Goal: Task Accomplishment & Management: Manage account settings

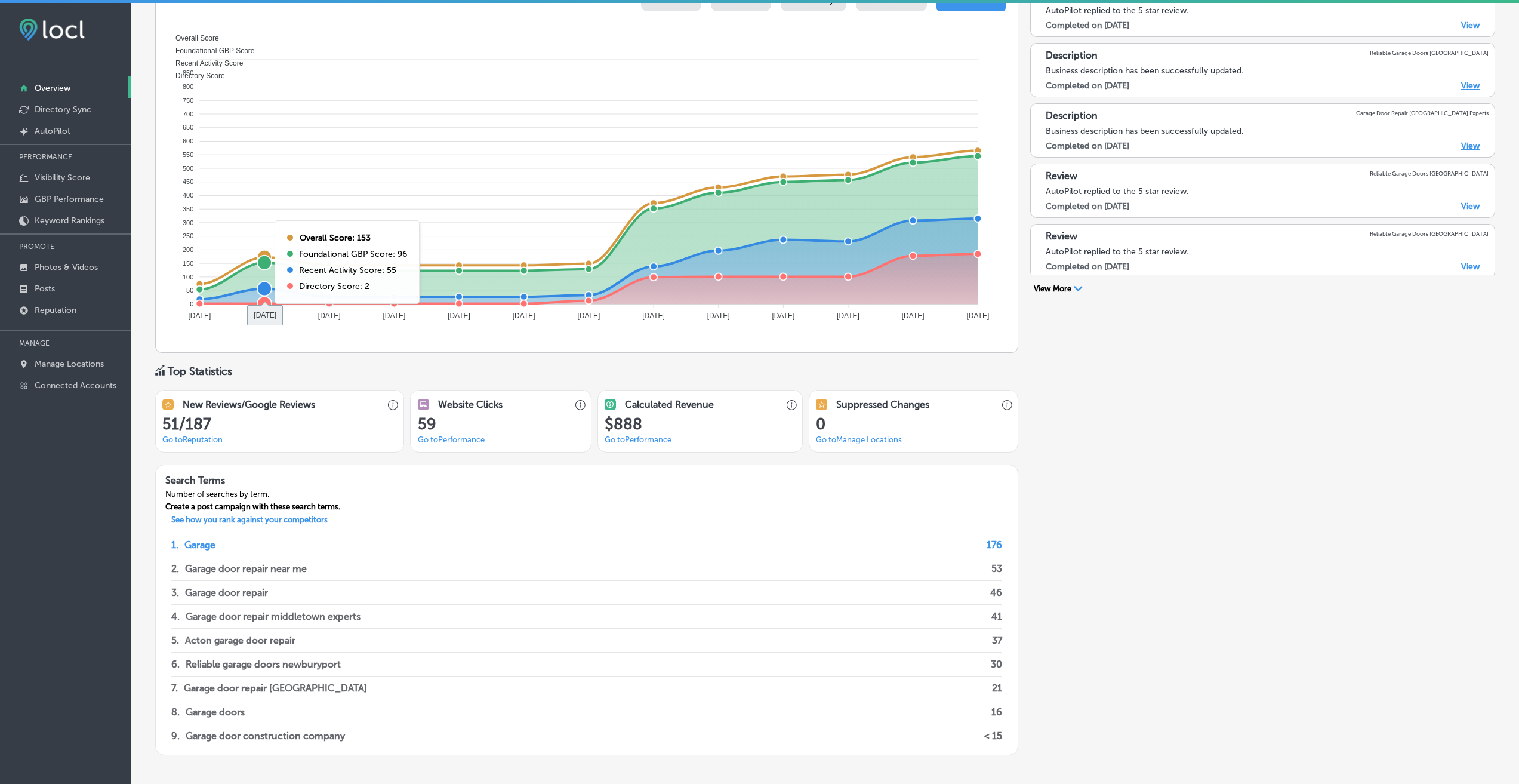
scroll to position [630, 0]
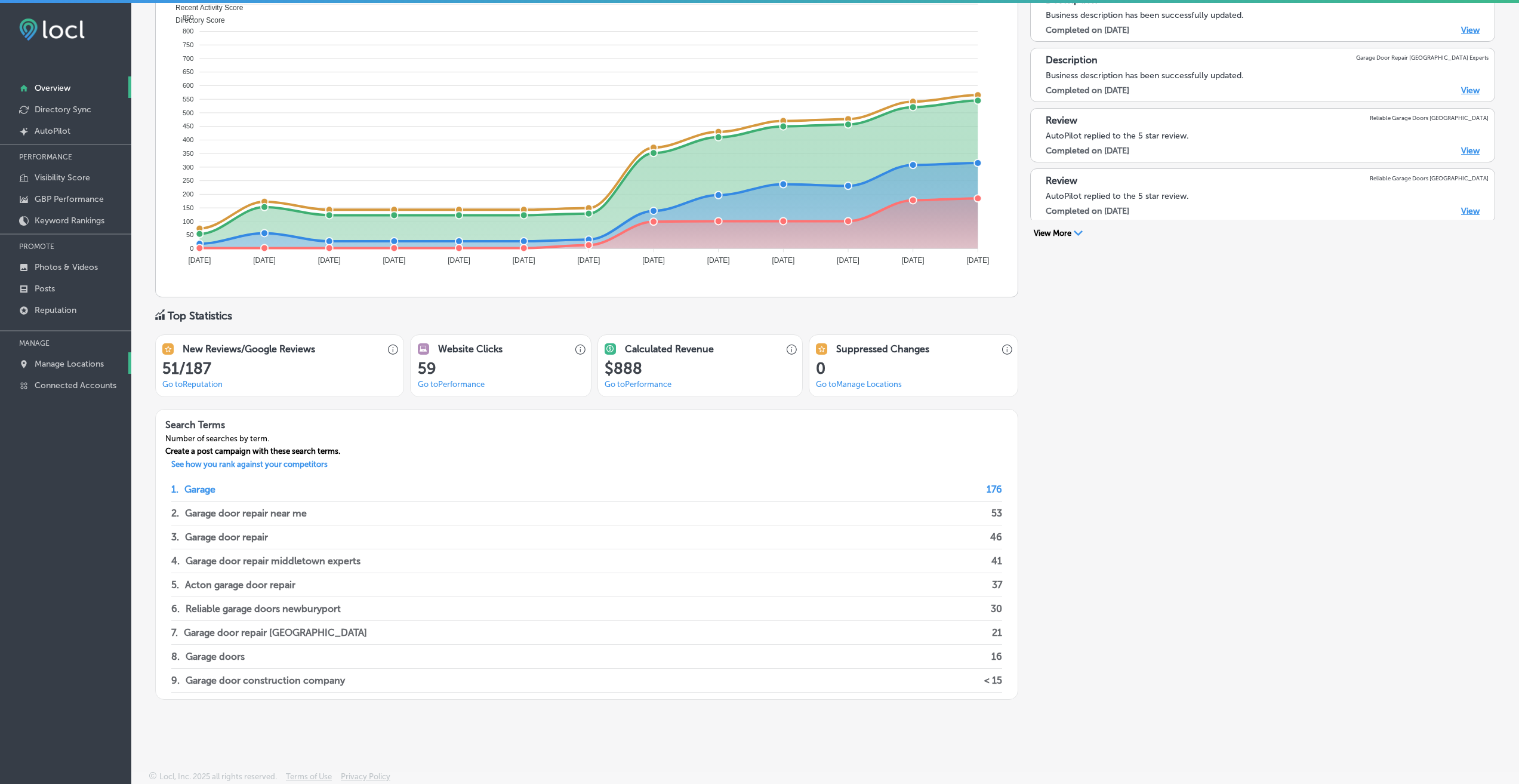
click at [60, 367] on p "Manage Locations" at bounding box center [69, 364] width 69 height 10
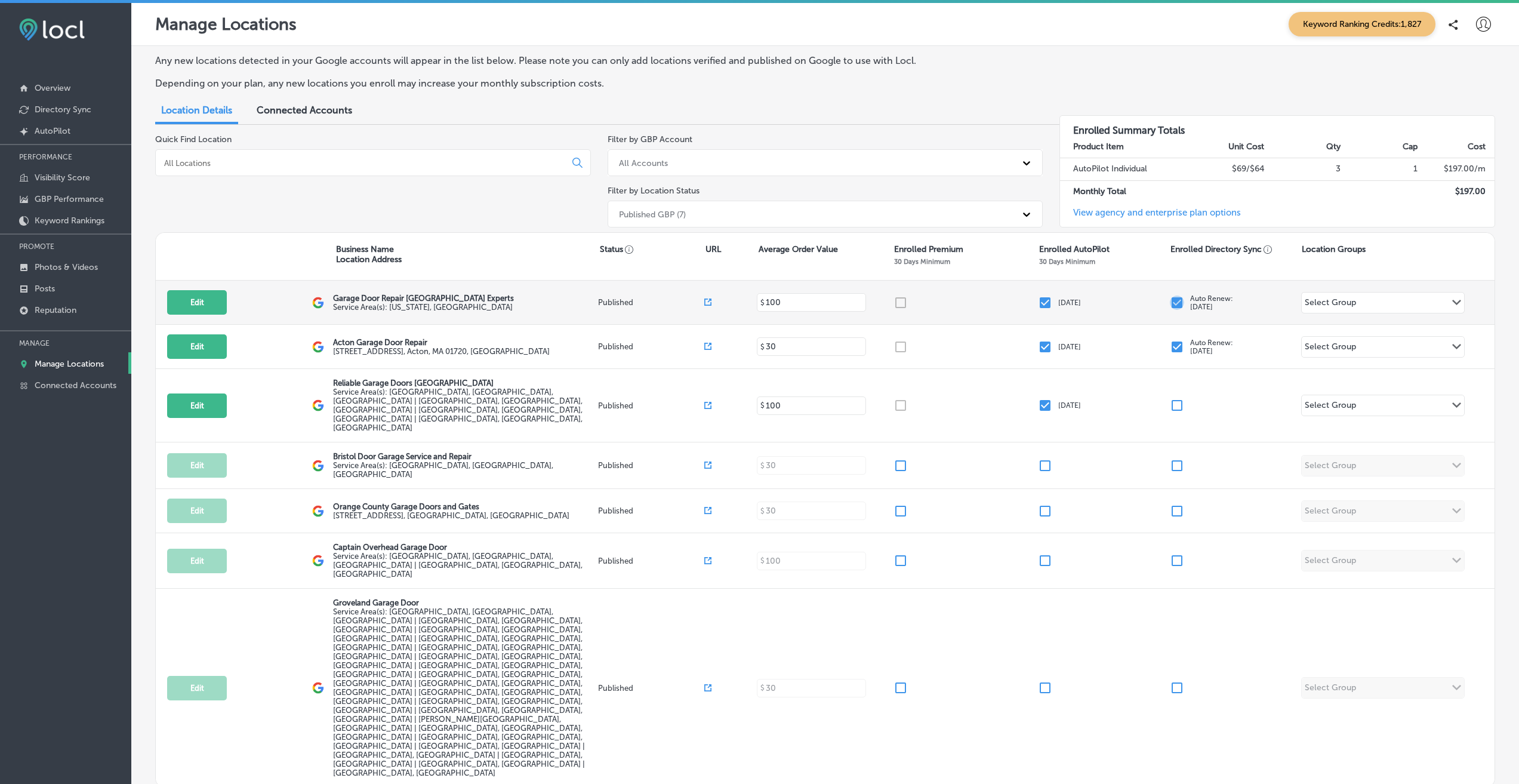
click at [1176, 303] on input "checkbox" at bounding box center [1177, 303] width 15 height 15
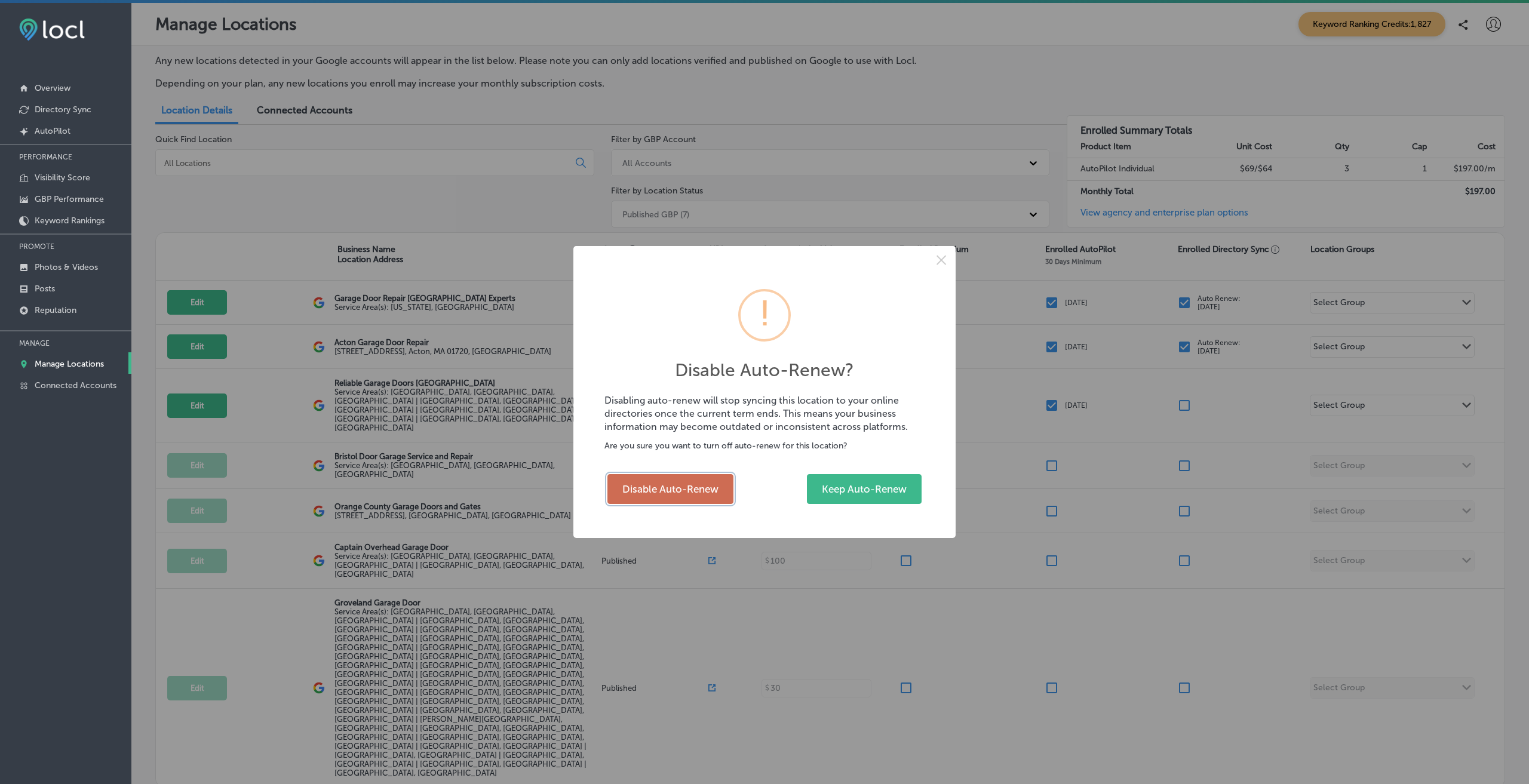
click at [707, 499] on button "Disable Auto-Renew" at bounding box center [670, 488] width 126 height 29
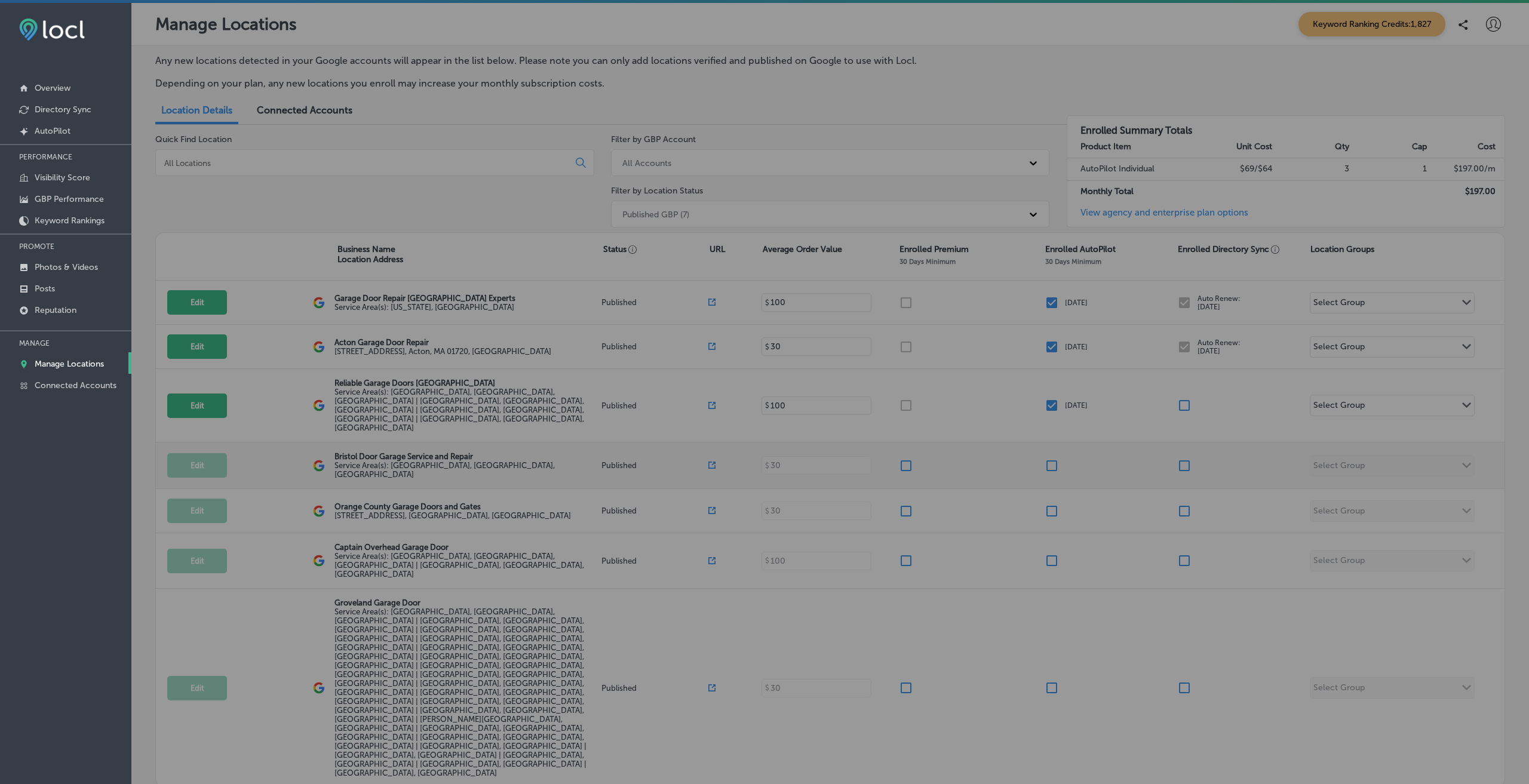
checkbox input "false"
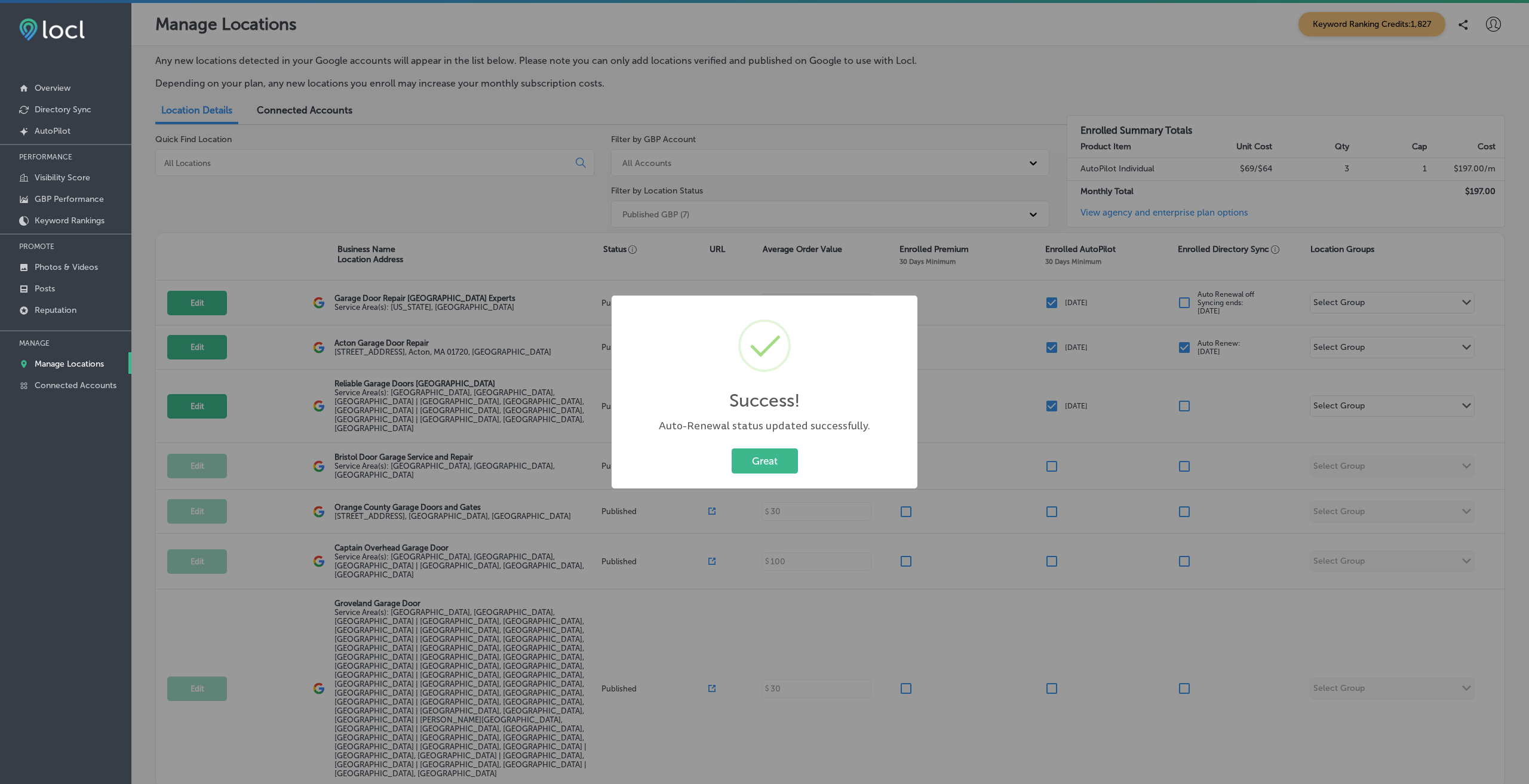
click at [1165, 348] on div "Success! × Auto-Renewal status updated successfully. Great Cancel" at bounding box center [764, 392] width 1529 height 784
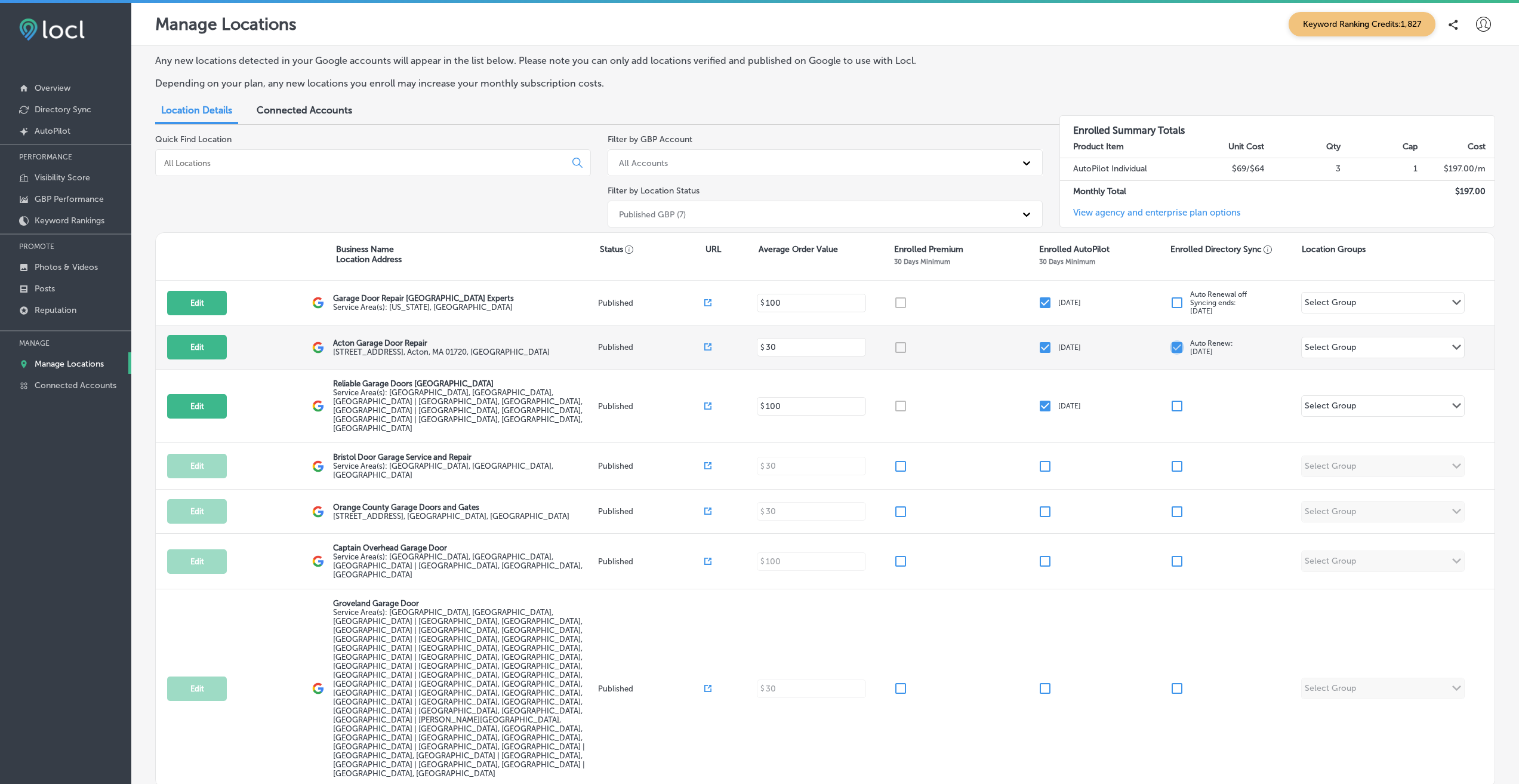
click at [1180, 347] on input "checkbox" at bounding box center [1177, 347] width 15 height 15
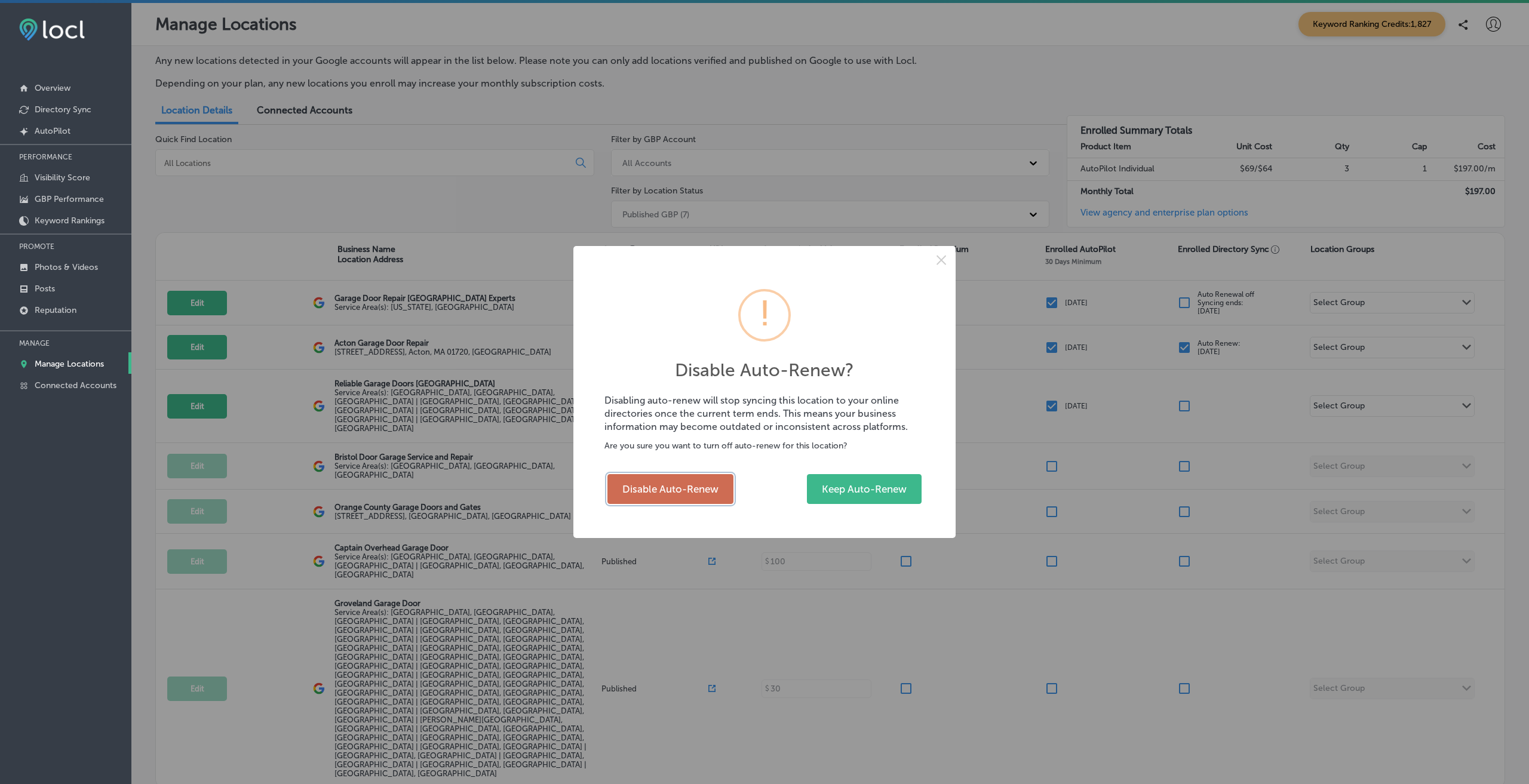
click at [689, 486] on button "Disable Auto-Renew" at bounding box center [670, 488] width 126 height 29
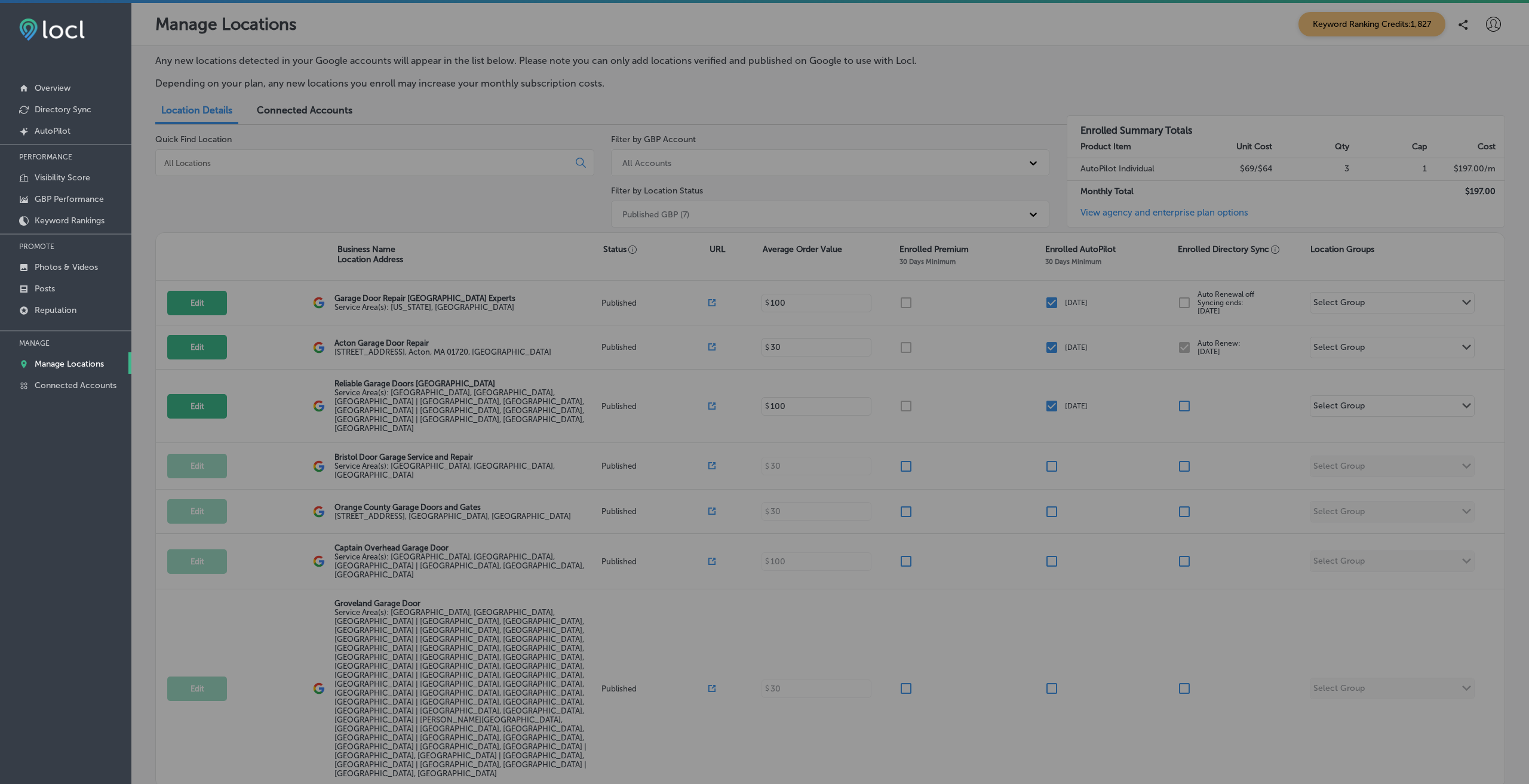
checkbox input "false"
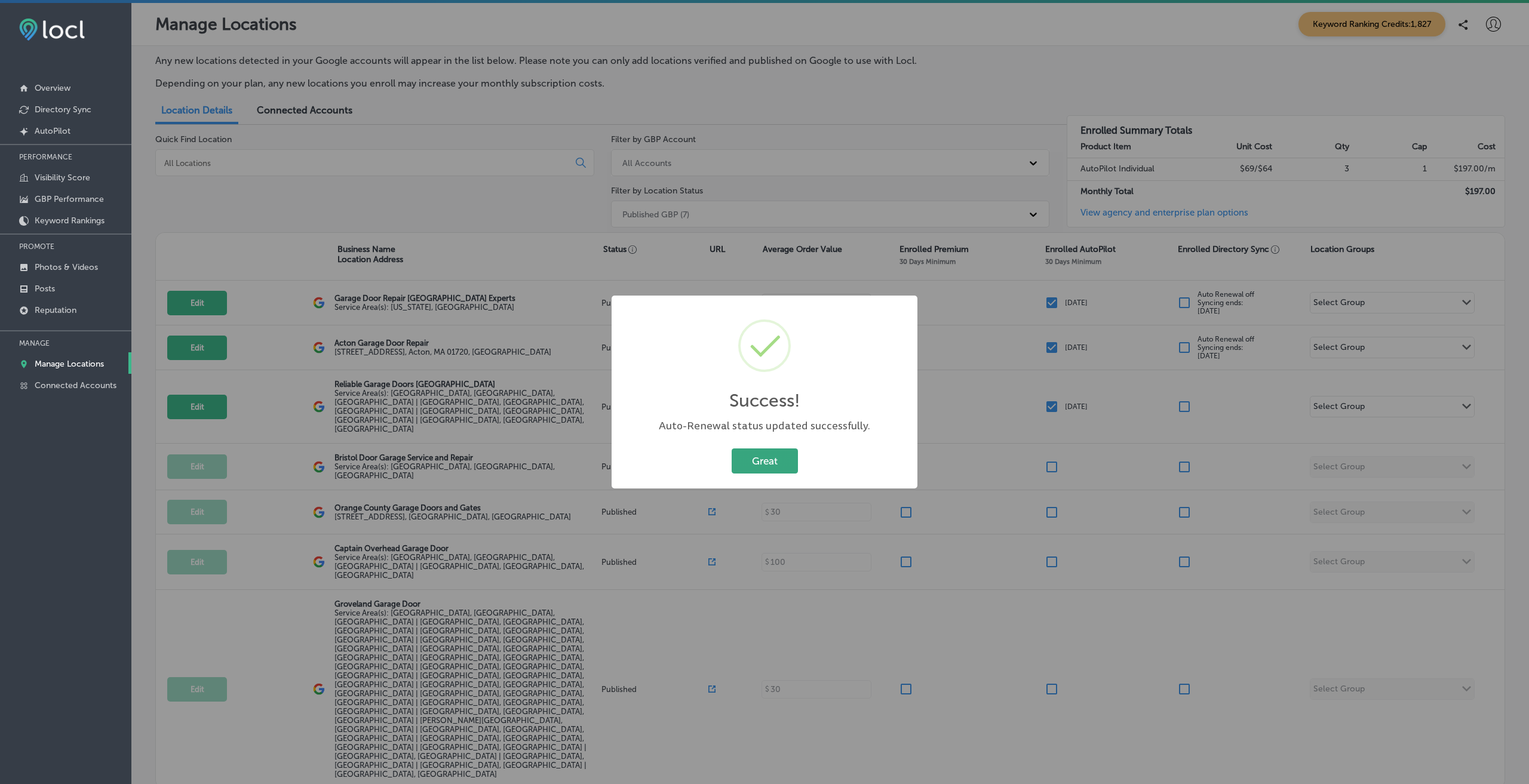
click at [777, 459] on button "Great" at bounding box center [764, 461] width 66 height 24
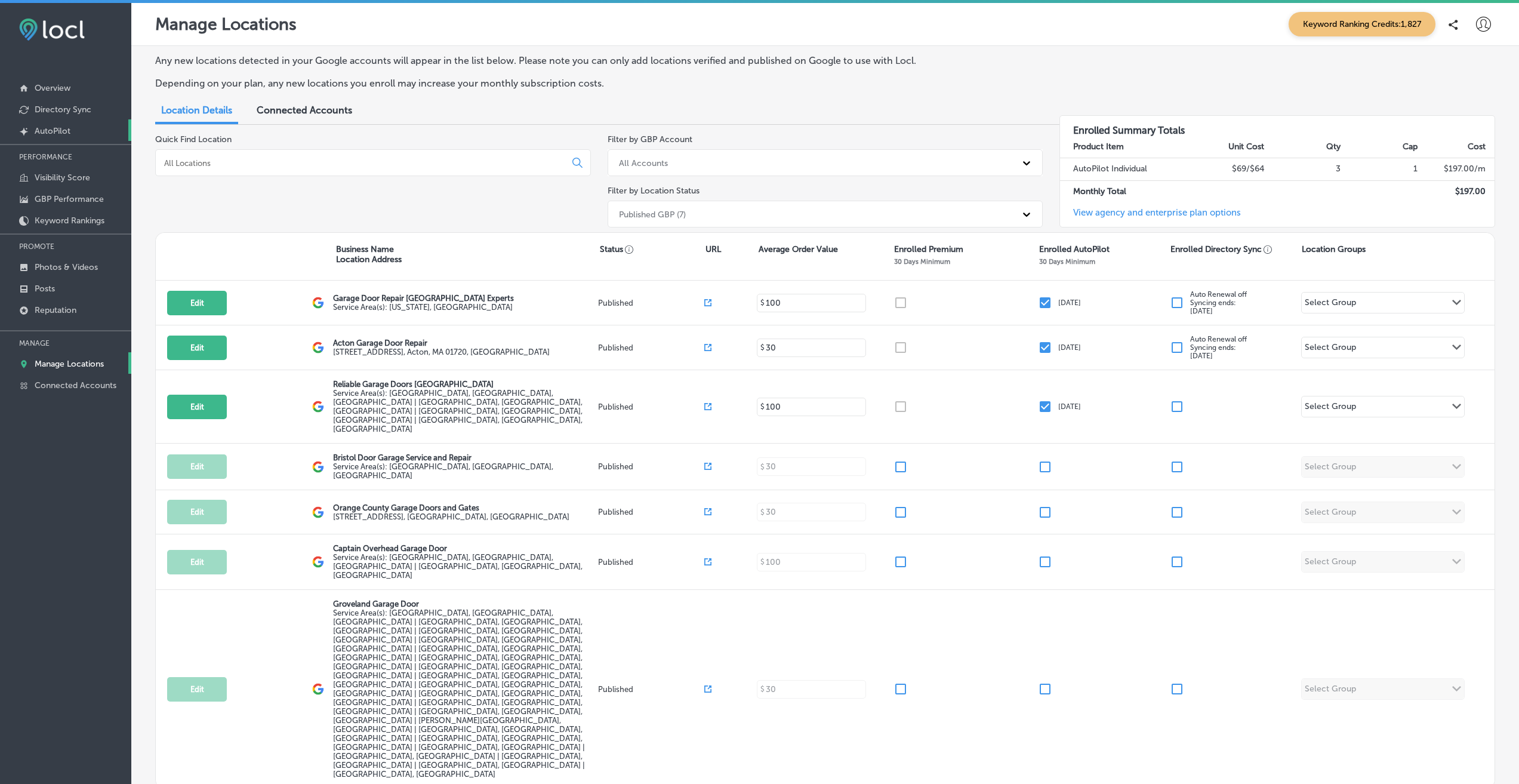
click at [38, 132] on p "AutoPilot" at bounding box center [52, 131] width 36 height 10
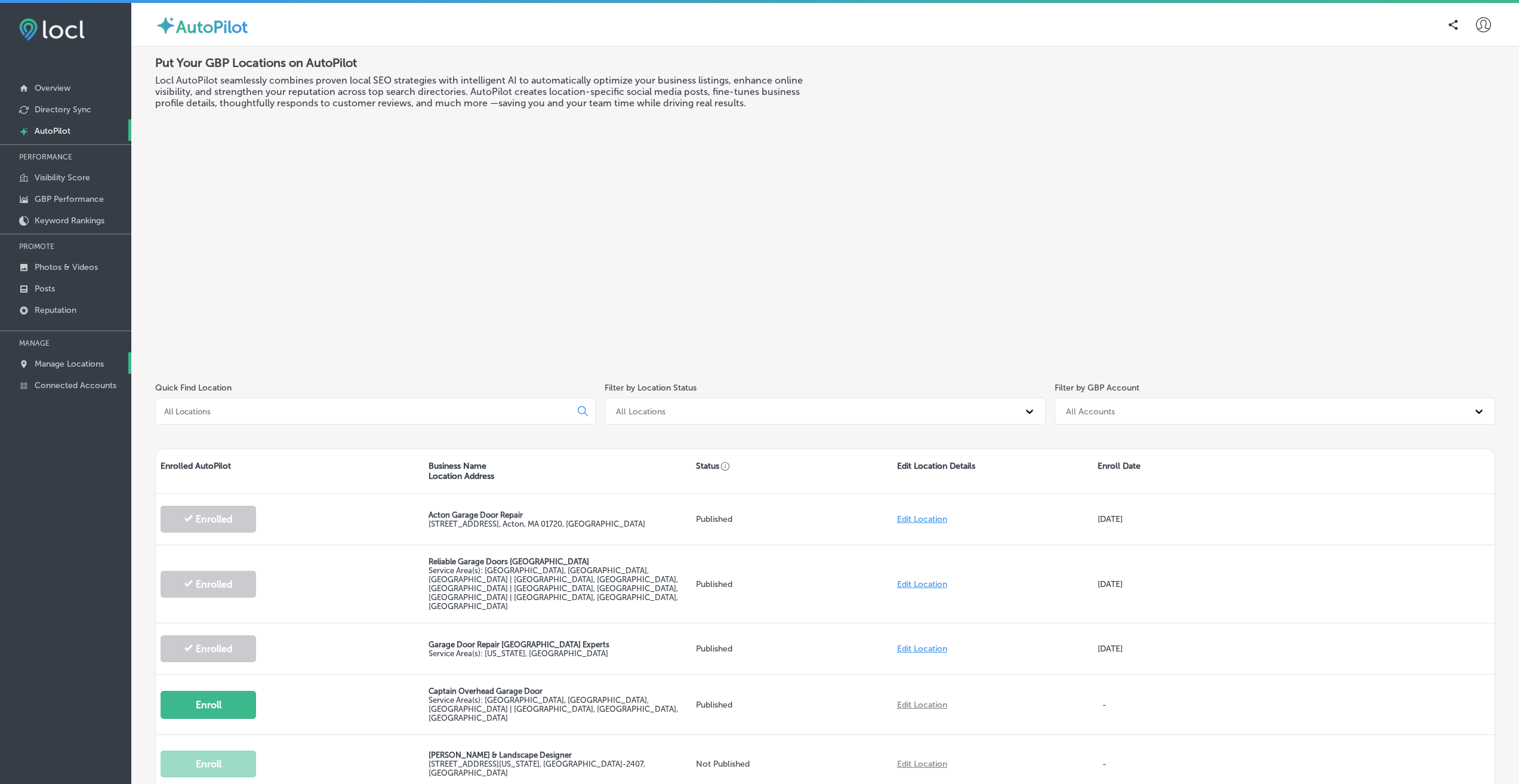
click at [44, 364] on p "Manage Locations" at bounding box center [69, 364] width 69 height 10
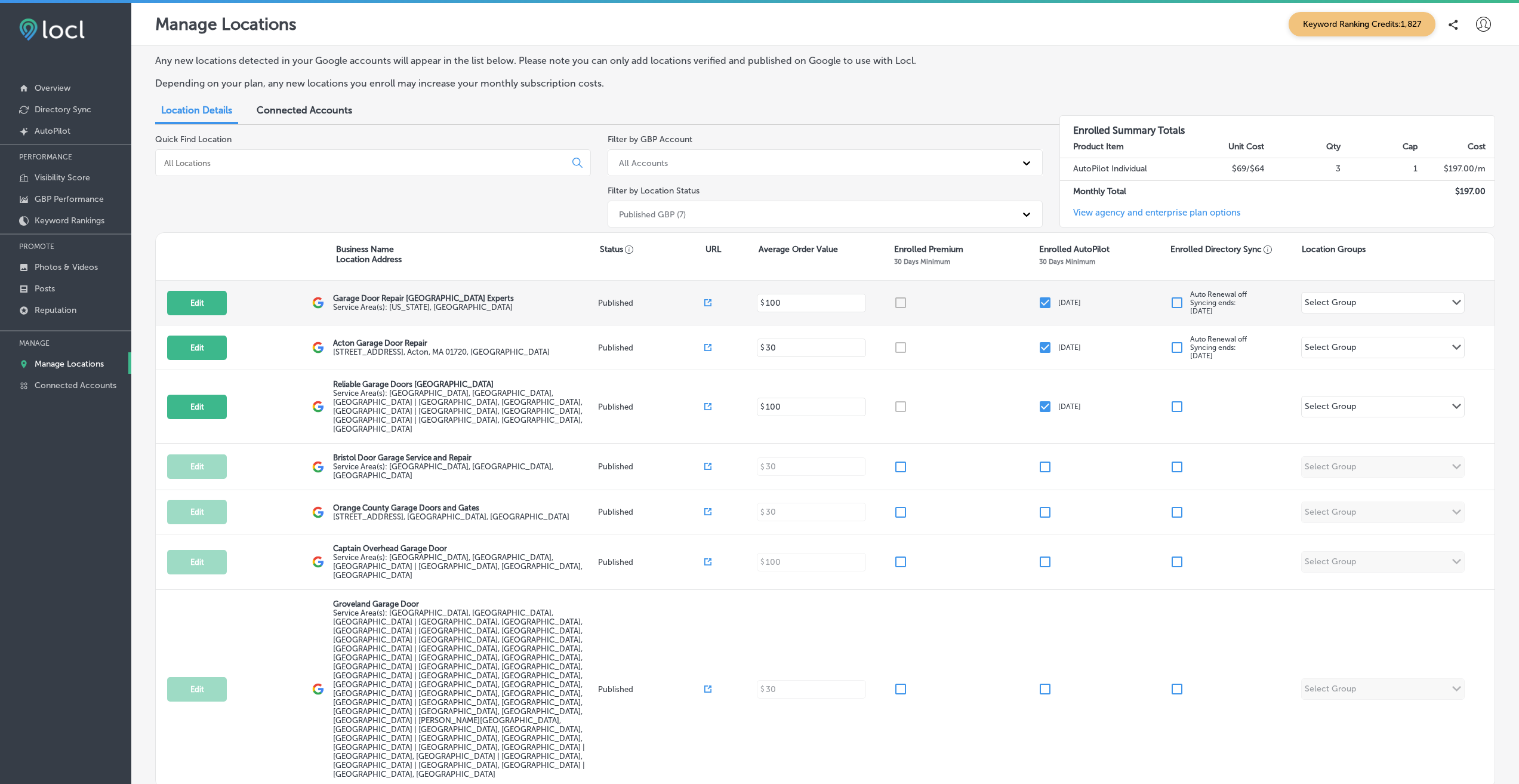
click at [1038, 300] on input "checkbox" at bounding box center [1045, 303] width 15 height 15
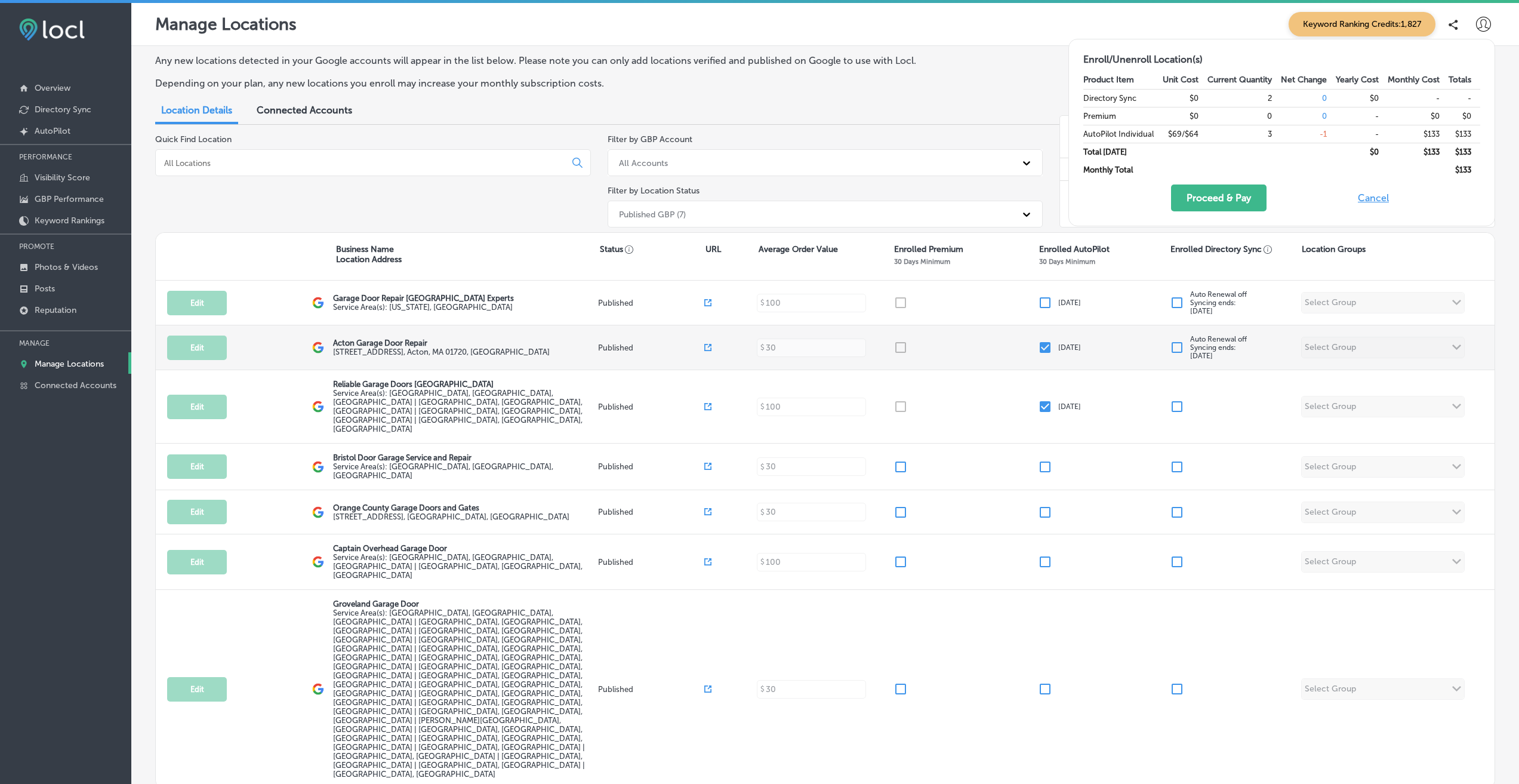
click at [1043, 348] on input "checkbox" at bounding box center [1045, 347] width 15 height 15
checkbox input "false"
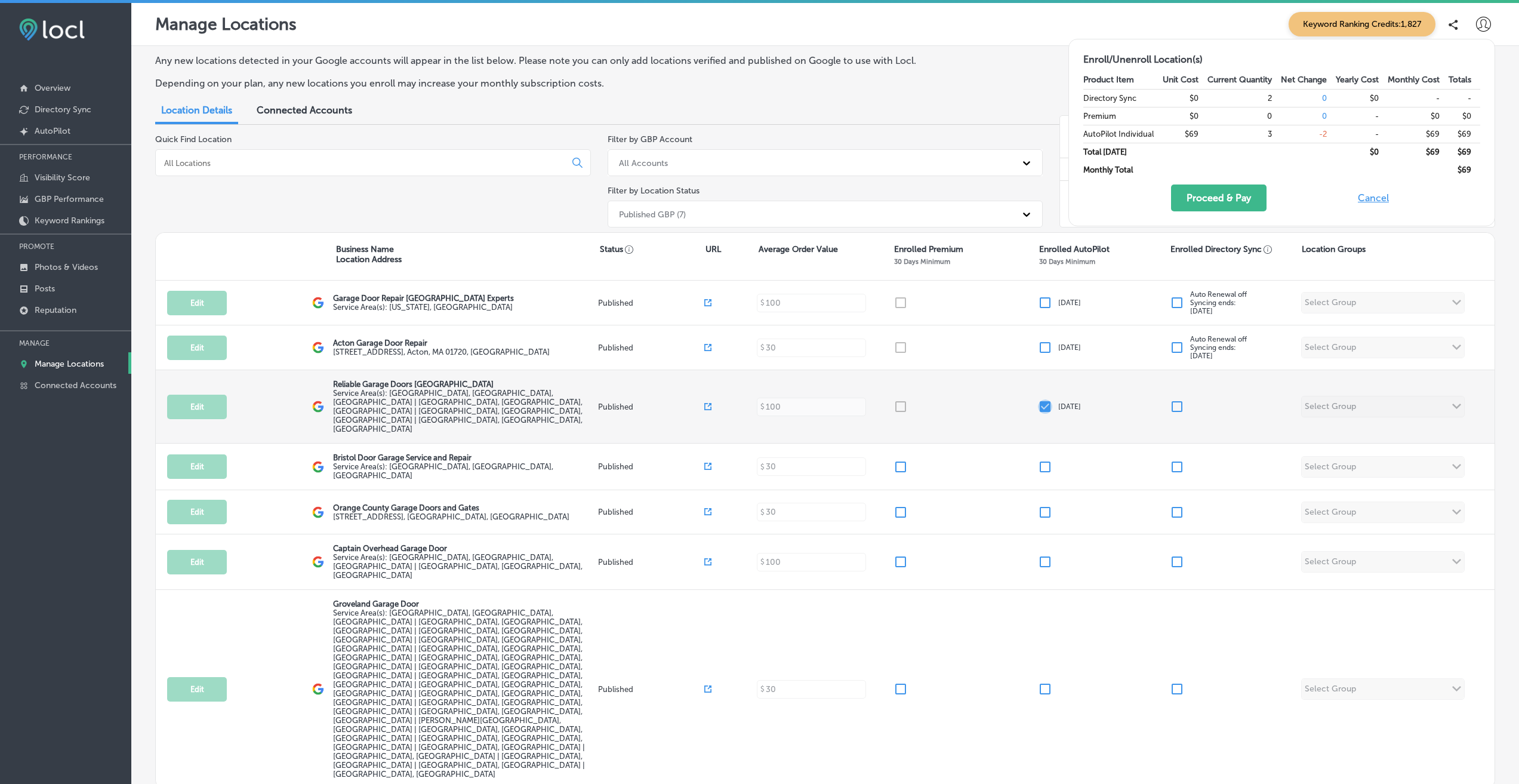
click at [1047, 399] on input "checkbox" at bounding box center [1045, 406] width 15 height 15
checkbox input "false"
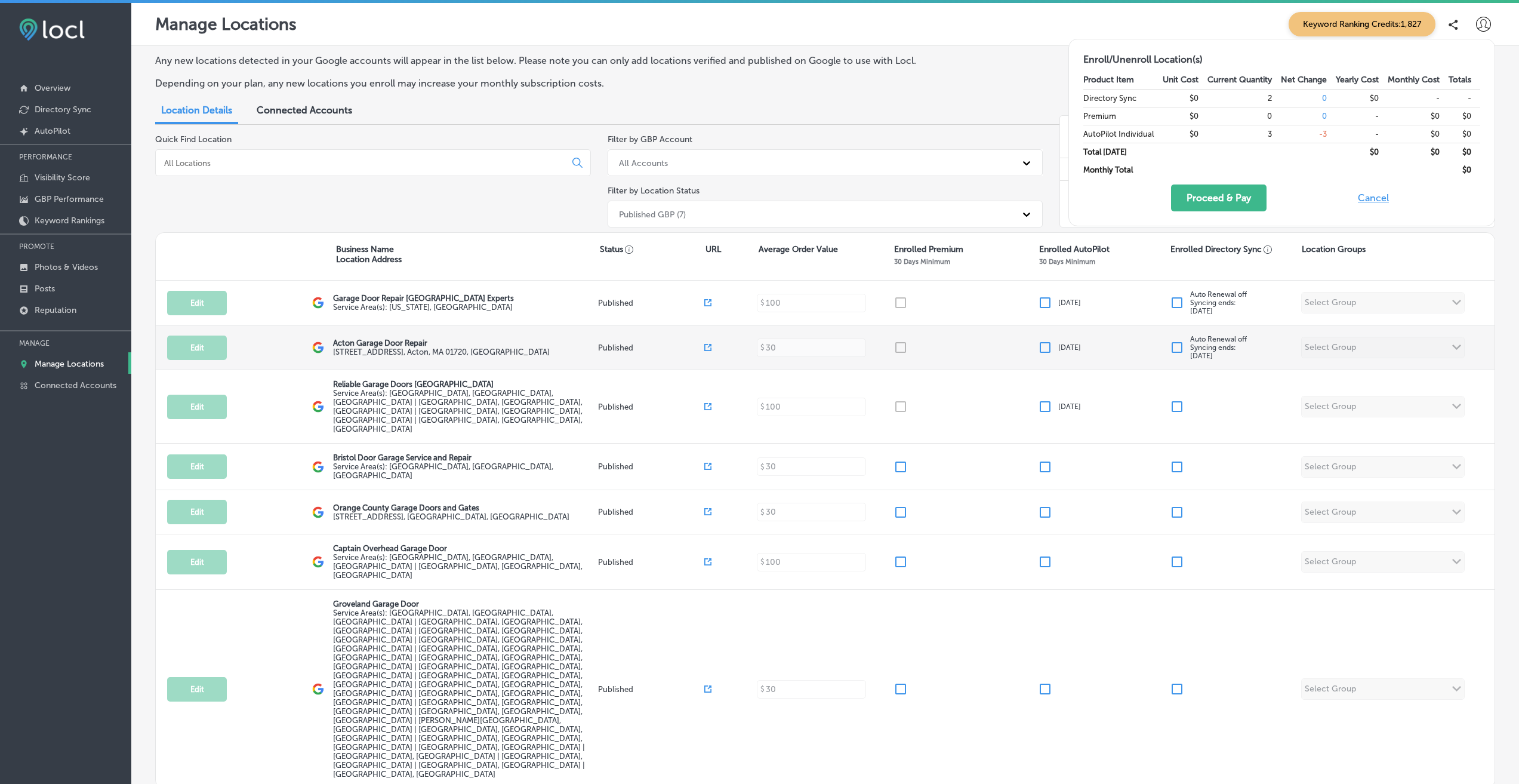
click at [1179, 351] on input "checkbox" at bounding box center [1177, 347] width 15 height 15
checkbox input "false"
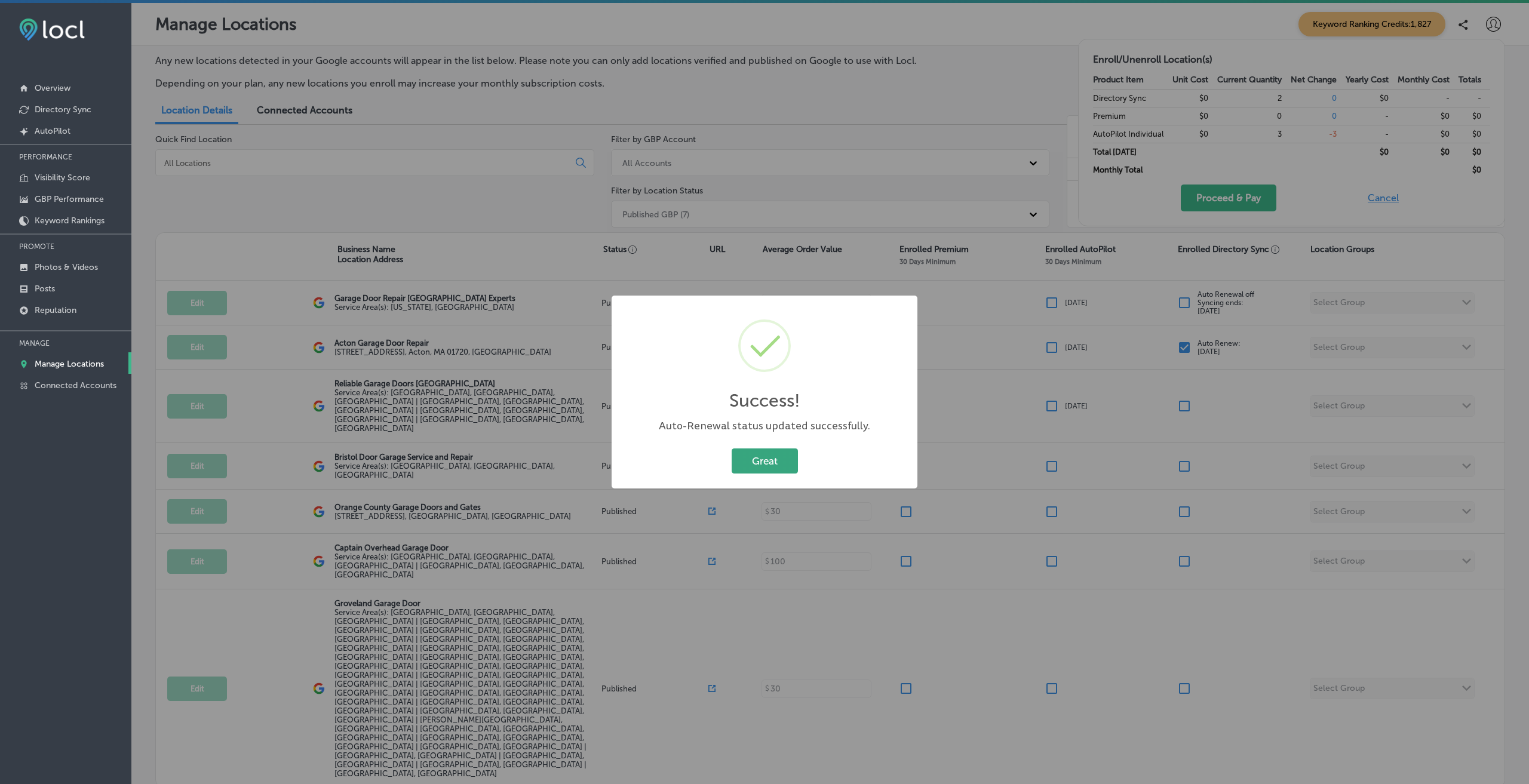
click at [756, 470] on button "Great" at bounding box center [764, 461] width 66 height 24
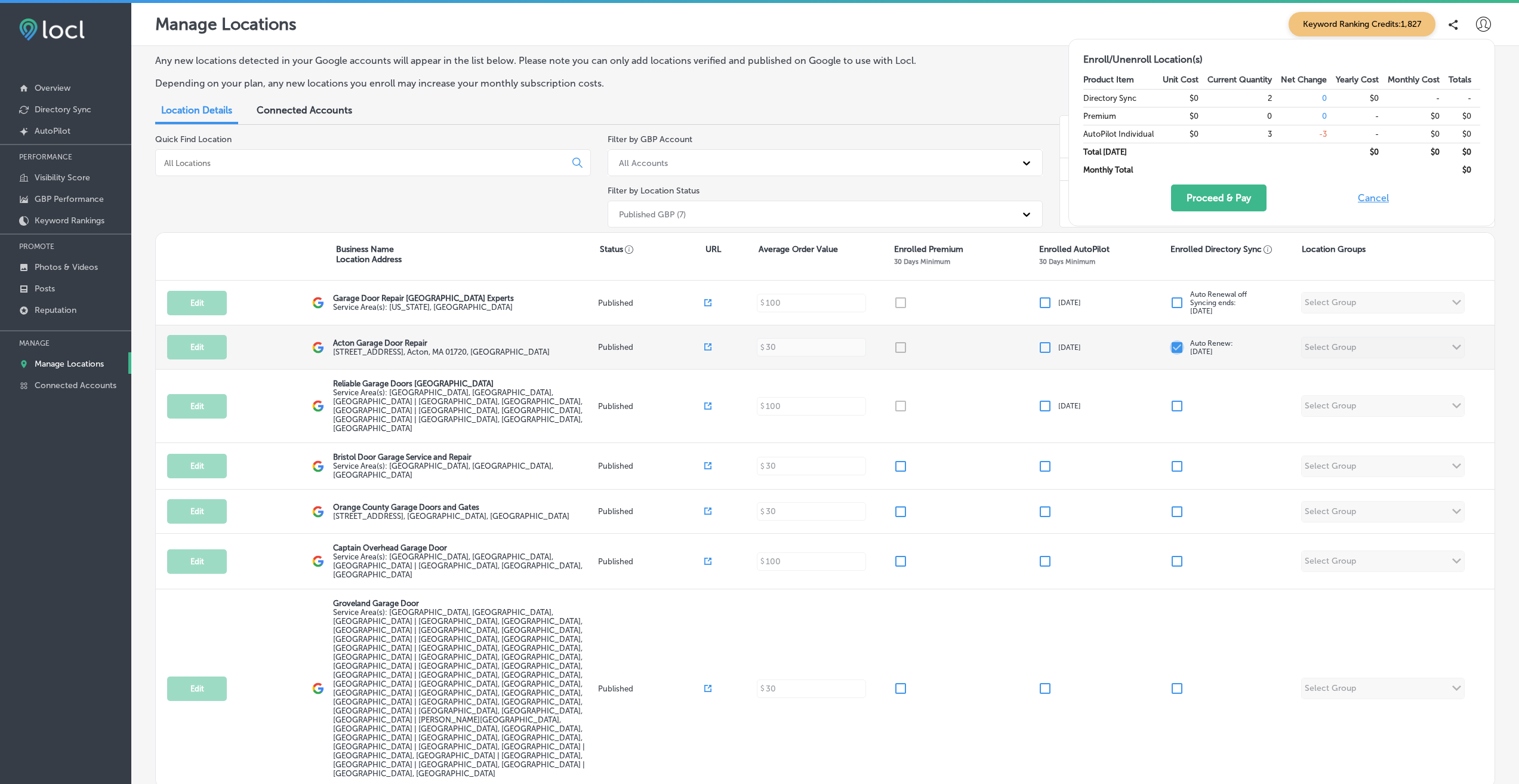
click at [1176, 348] on input "checkbox" at bounding box center [1177, 347] width 15 height 15
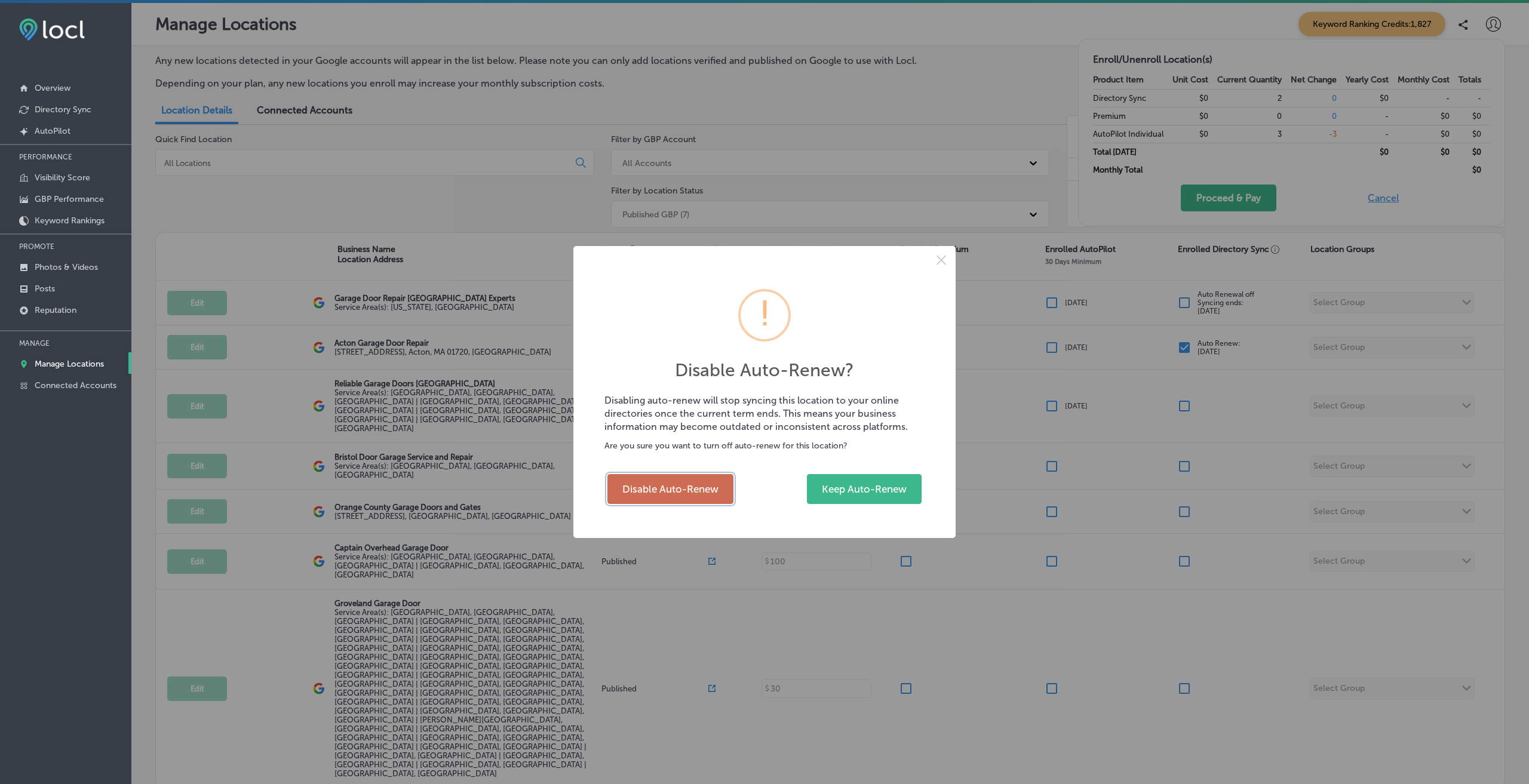
click at [655, 489] on button "Disable Auto-Renew" at bounding box center [670, 488] width 126 height 29
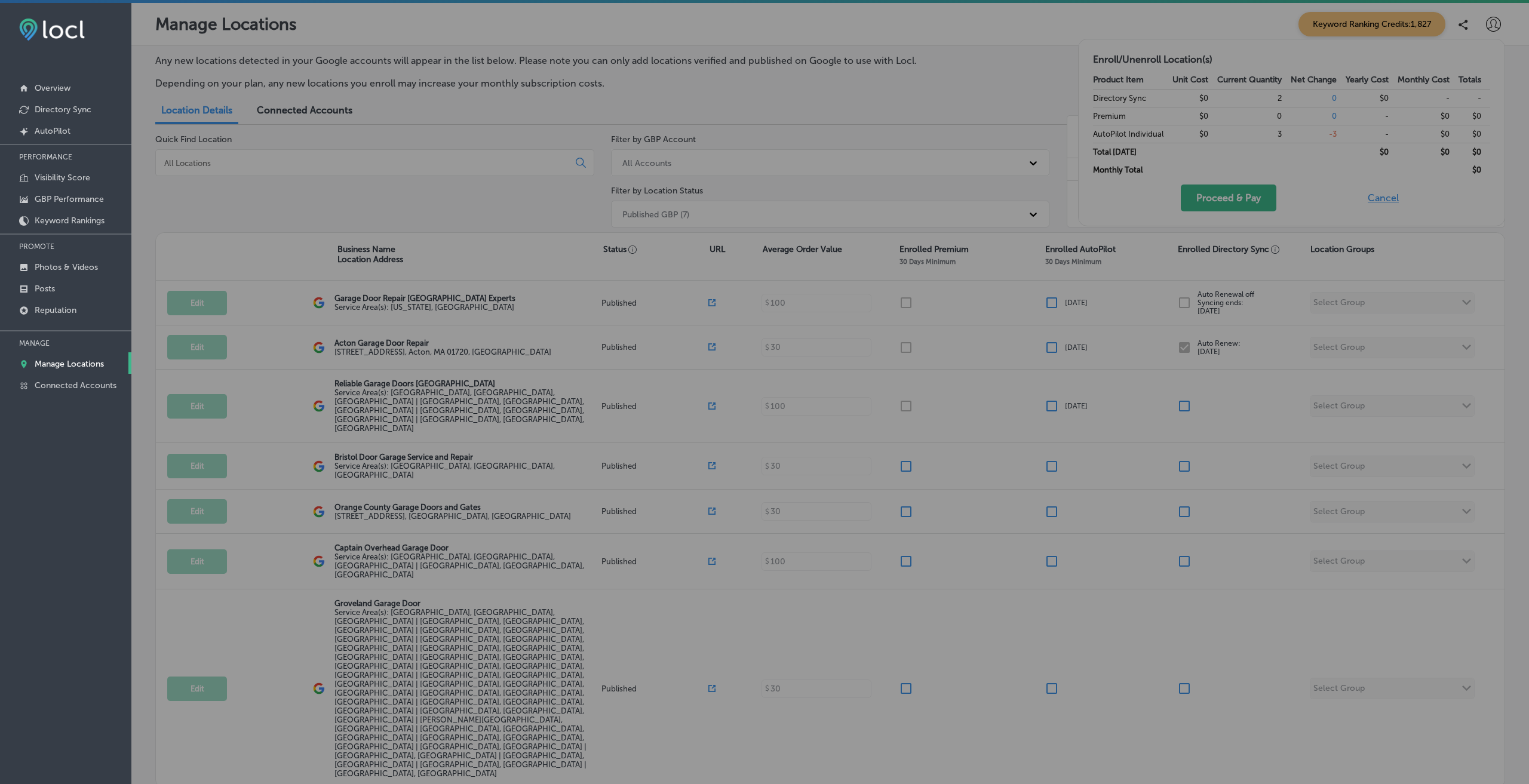
checkbox input "false"
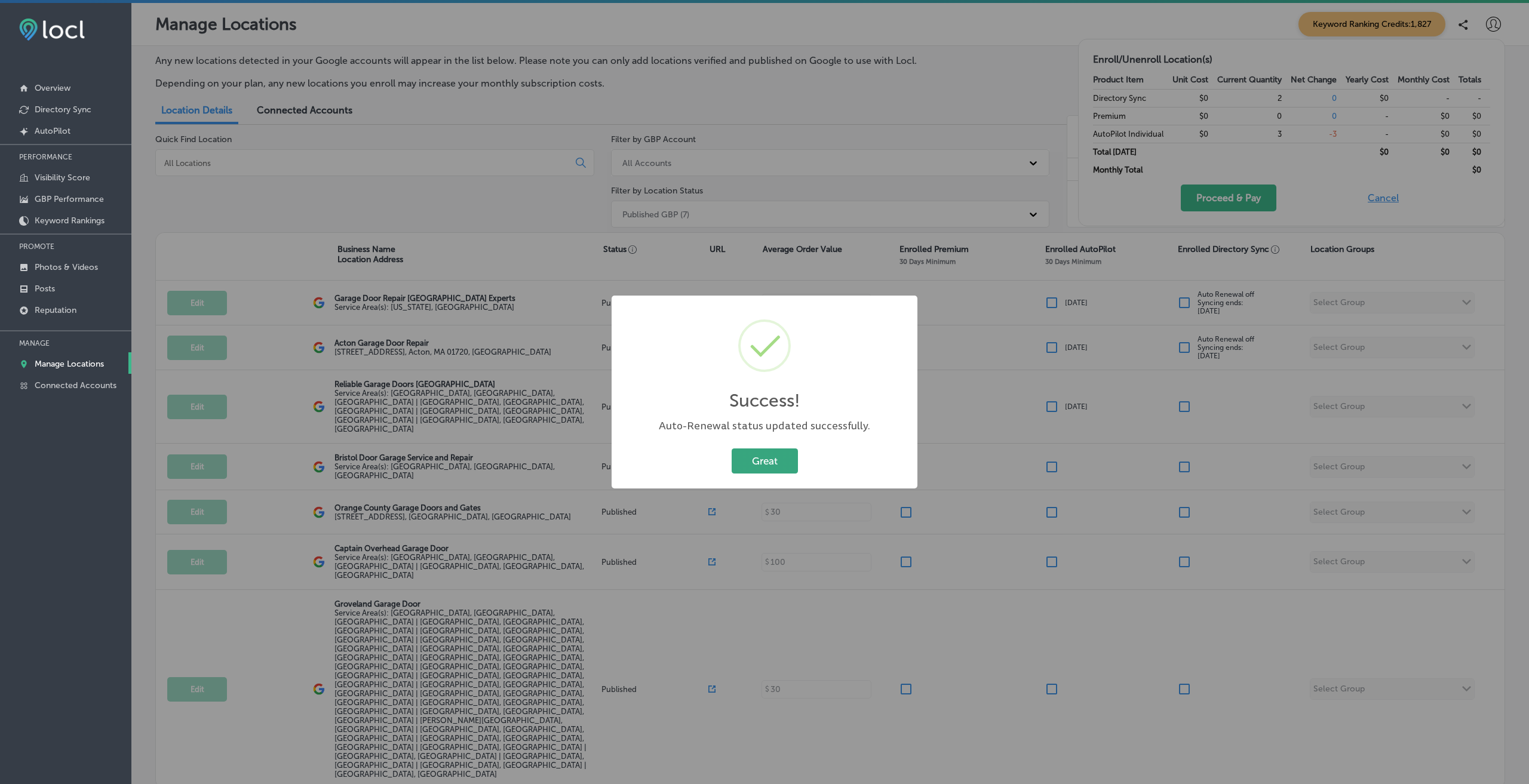
click at [791, 464] on button "Great" at bounding box center [764, 461] width 66 height 24
